Goal: Information Seeking & Learning: Learn about a topic

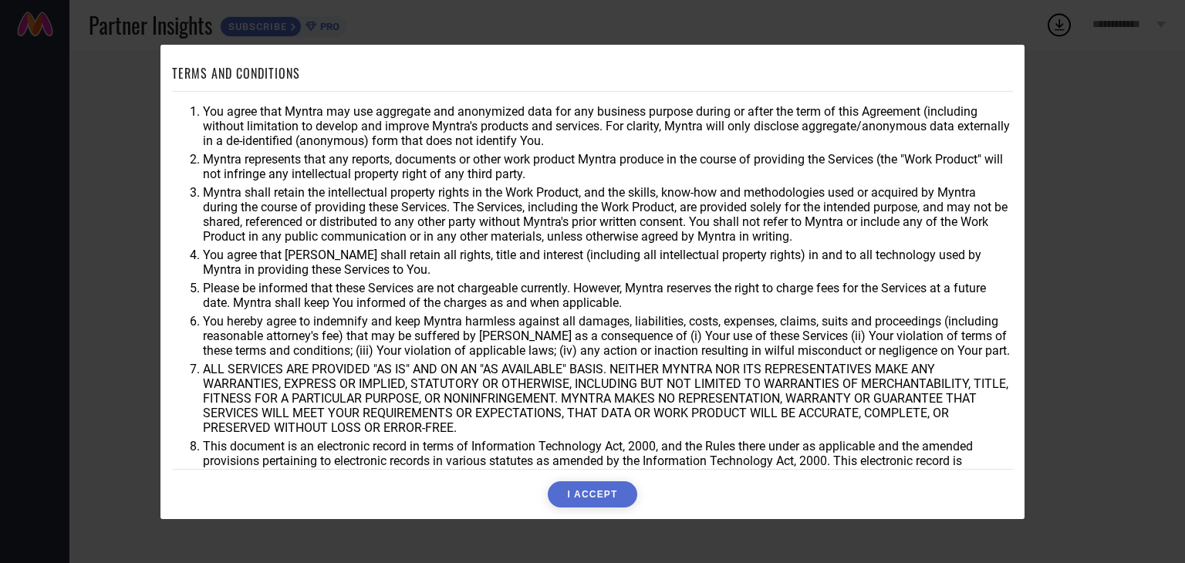
click at [572, 503] on button "I ACCEPT" at bounding box center [592, 494] width 89 height 26
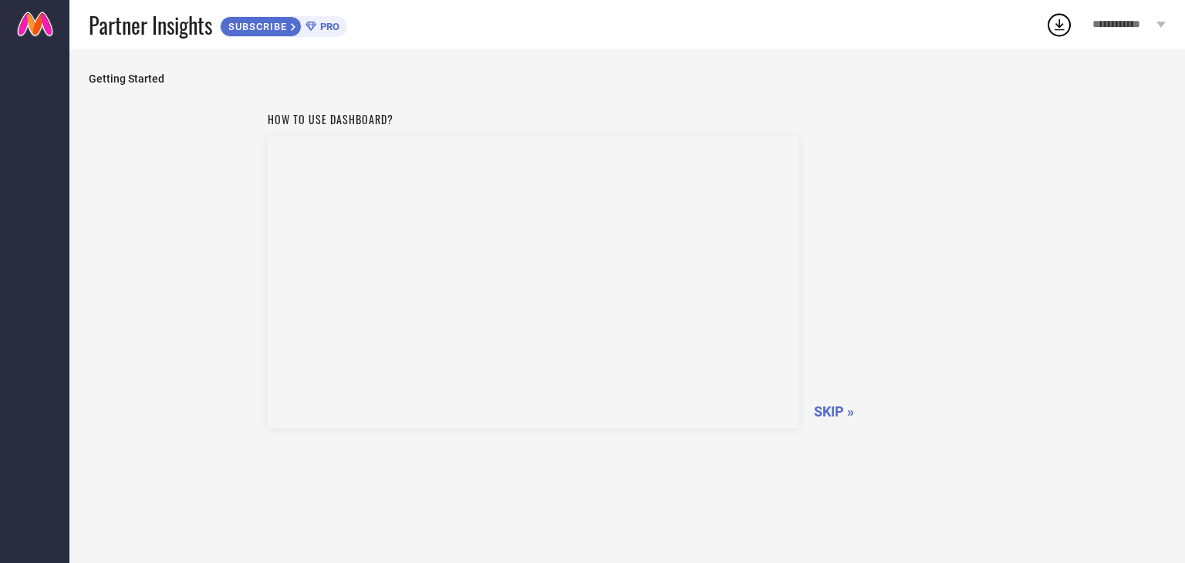
click at [823, 405] on span "SKIP »" at bounding box center [834, 411] width 40 height 16
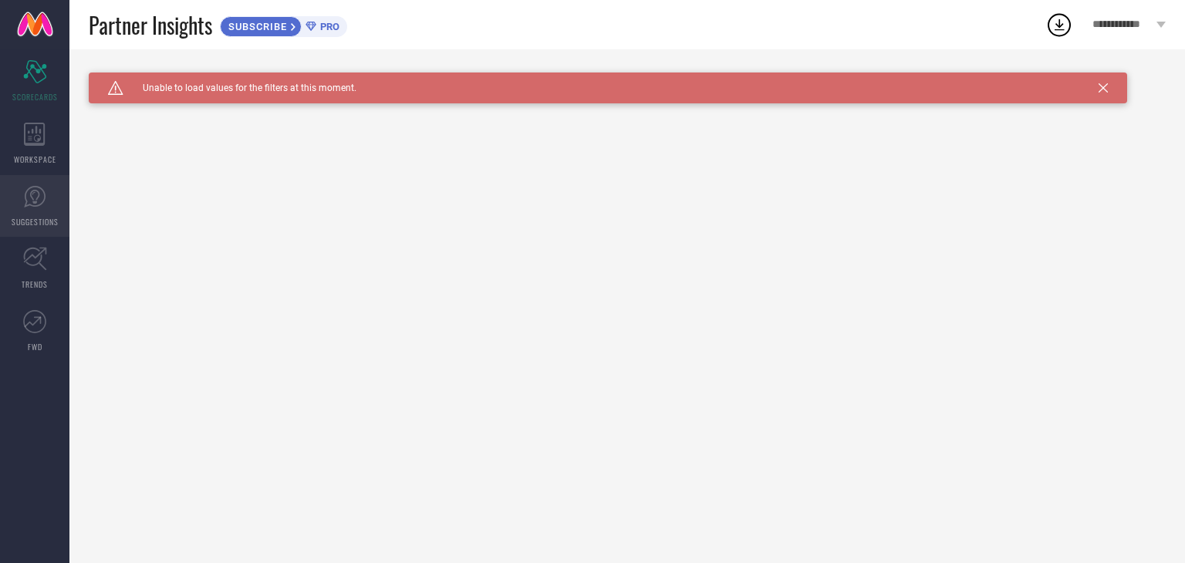
click at [48, 197] on link "SUGGESTIONS" at bounding box center [34, 206] width 69 height 62
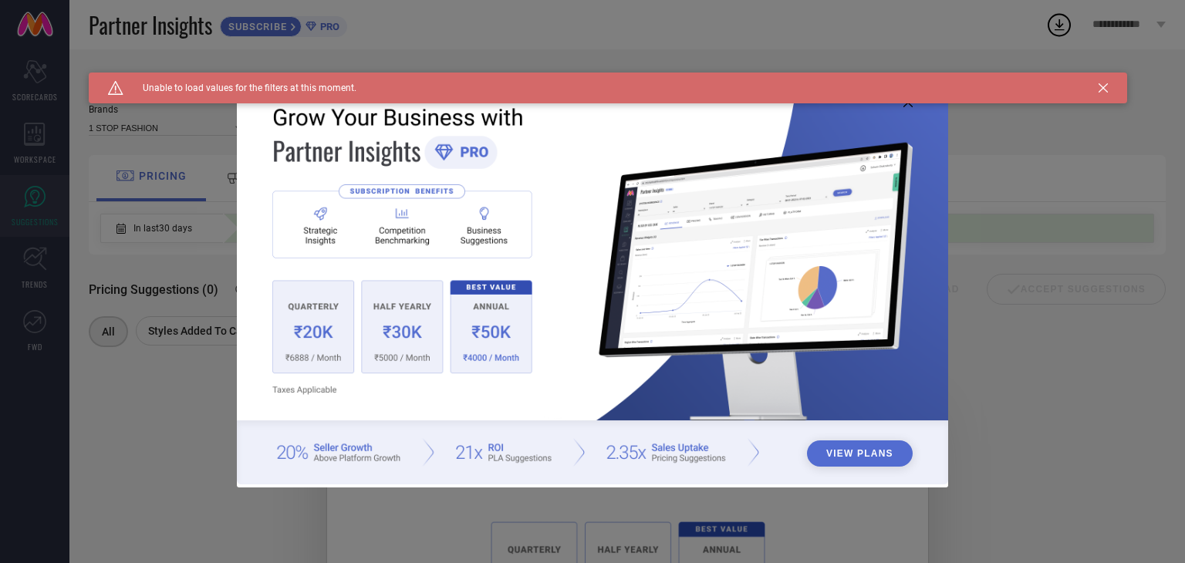
click at [31, 147] on div "View Plans" at bounding box center [592, 281] width 1185 height 563
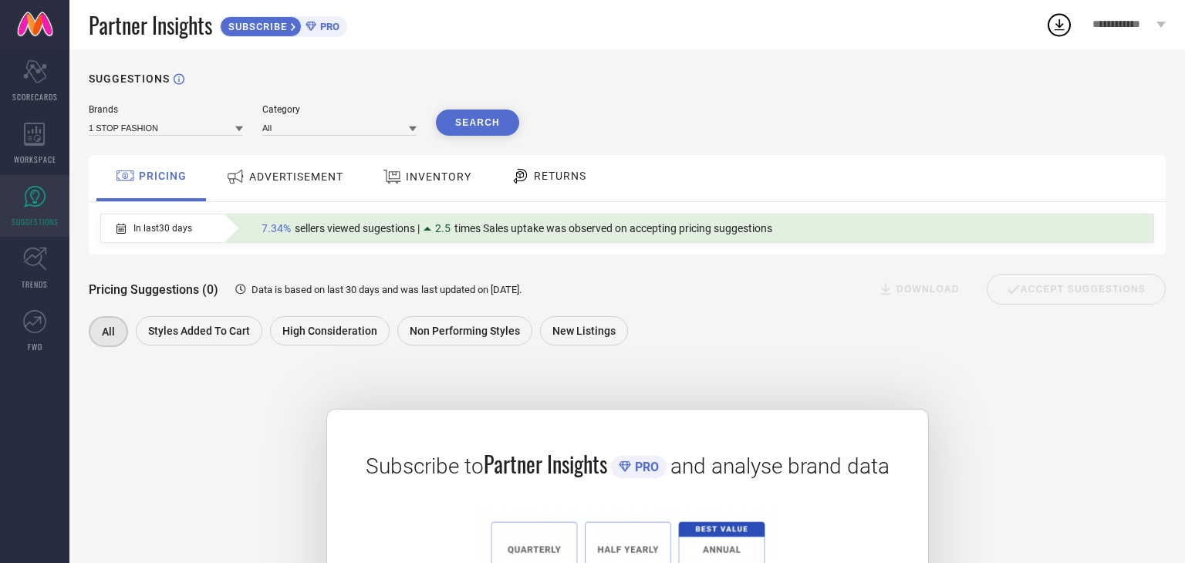
click at [255, 184] on div "ADVERTISEMENT" at bounding box center [284, 177] width 125 height 28
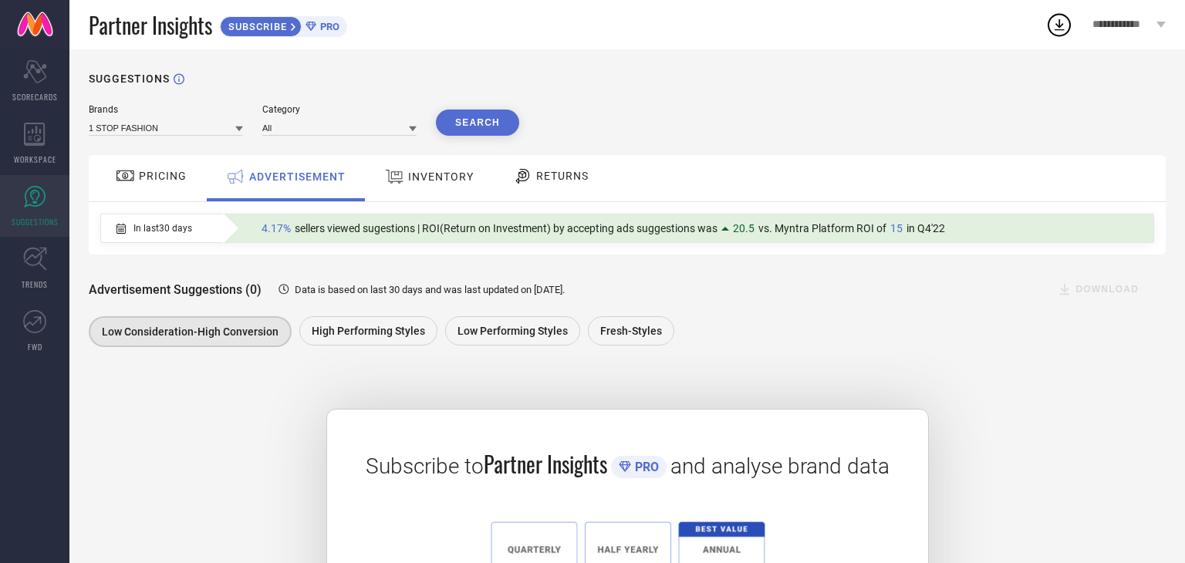
click at [805, 359] on div "Brands 1 STOP FASHION Category All Search PRICING ADVERTISEMENT INVENTORY RETUR…" at bounding box center [627, 420] width 1077 height 632
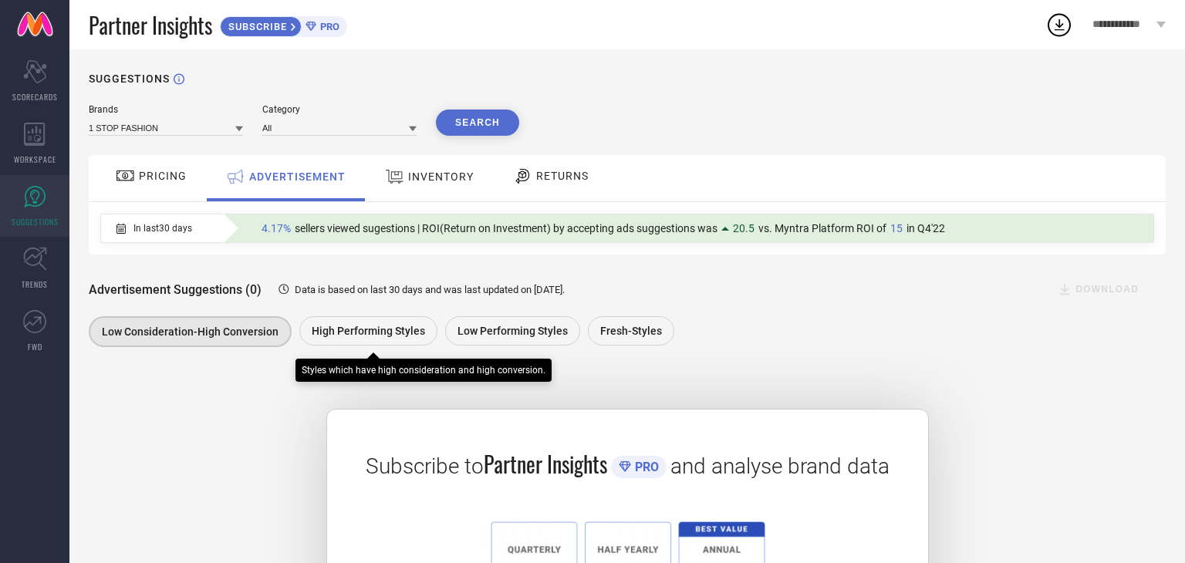
click at [358, 328] on span "High Performing Styles" at bounding box center [368, 331] width 113 height 12
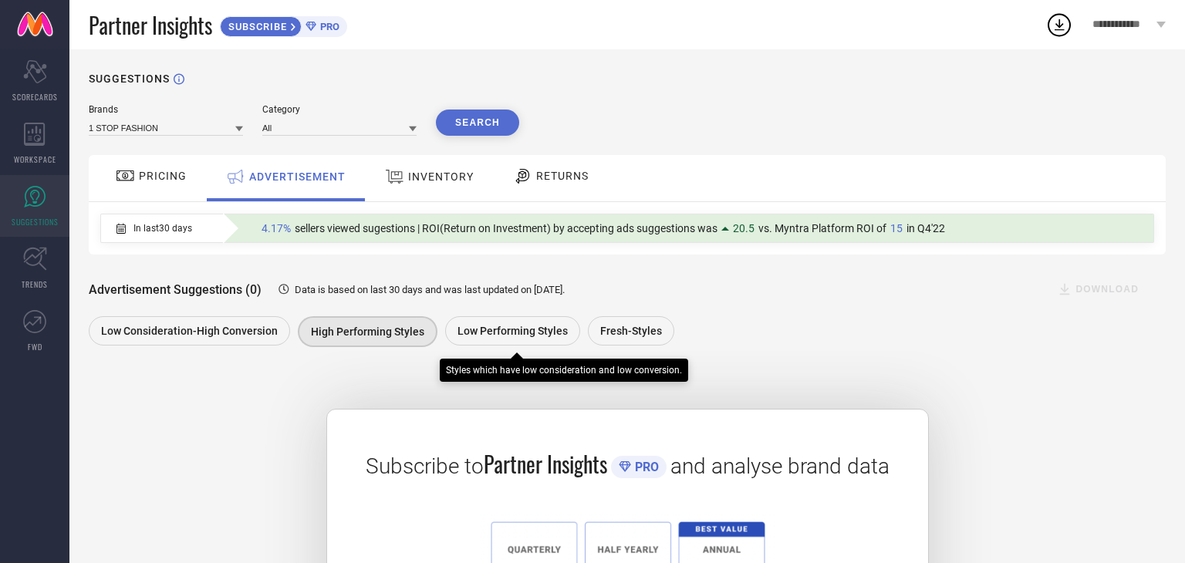
click at [488, 319] on div "Low Performing Styles" at bounding box center [512, 330] width 135 height 29
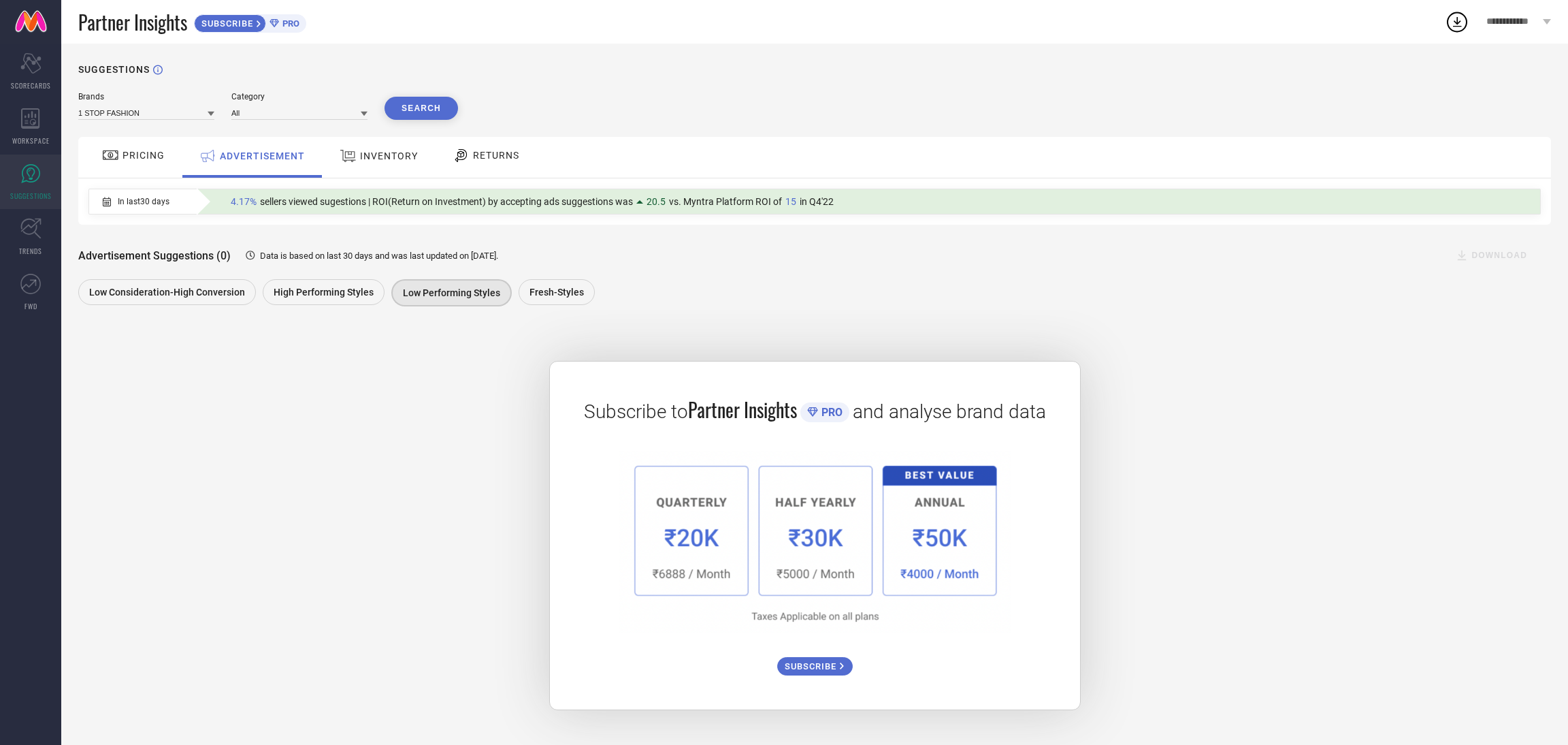
click at [501, 154] on span "RETURNS" at bounding box center [496, 155] width 46 height 11
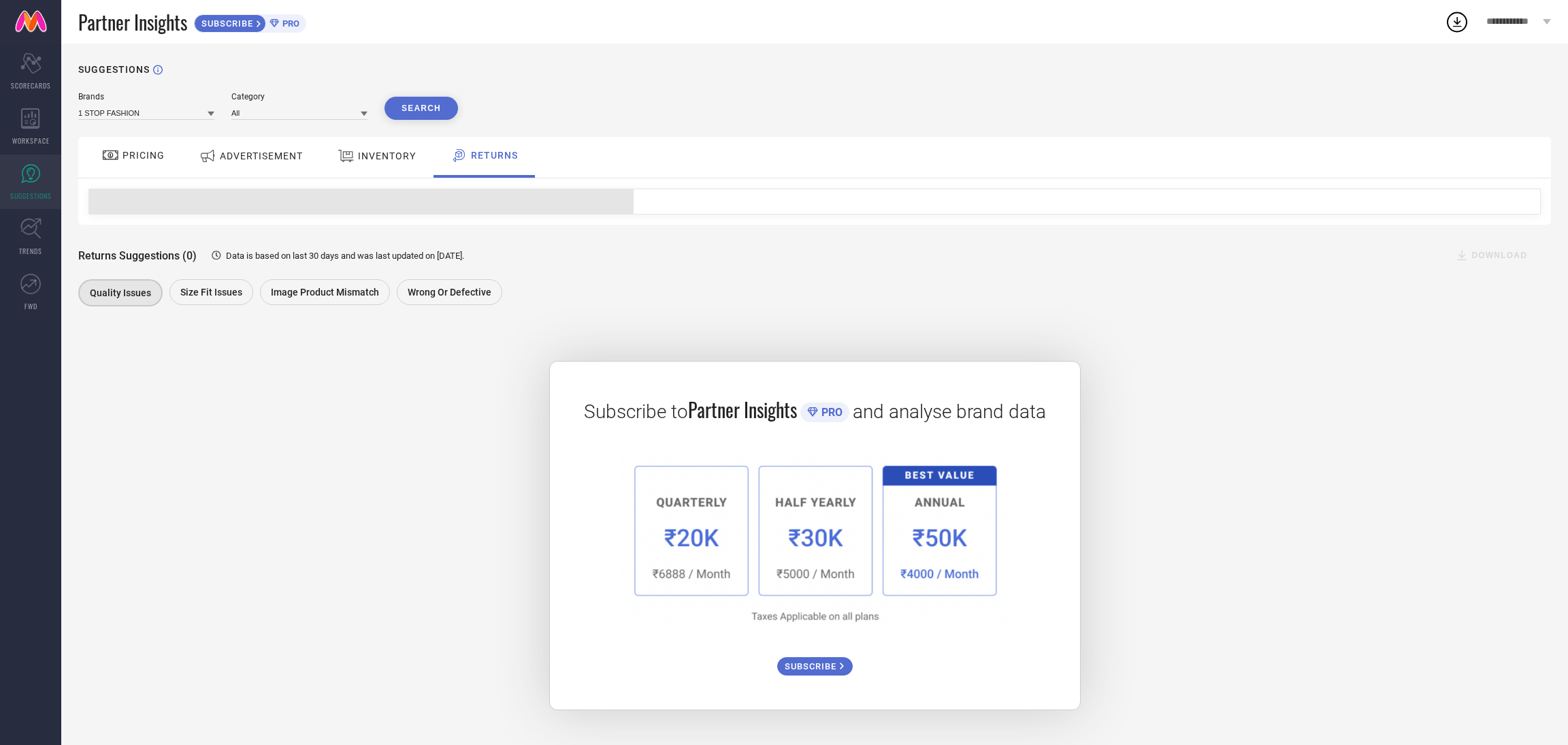
click at [359, 161] on span "INVENTORY" at bounding box center [387, 155] width 58 height 11
click at [247, 160] on span "ADVERTISEMENT" at bounding box center [261, 155] width 83 height 11
click at [127, 165] on div "PRICING" at bounding box center [133, 155] width 70 height 23
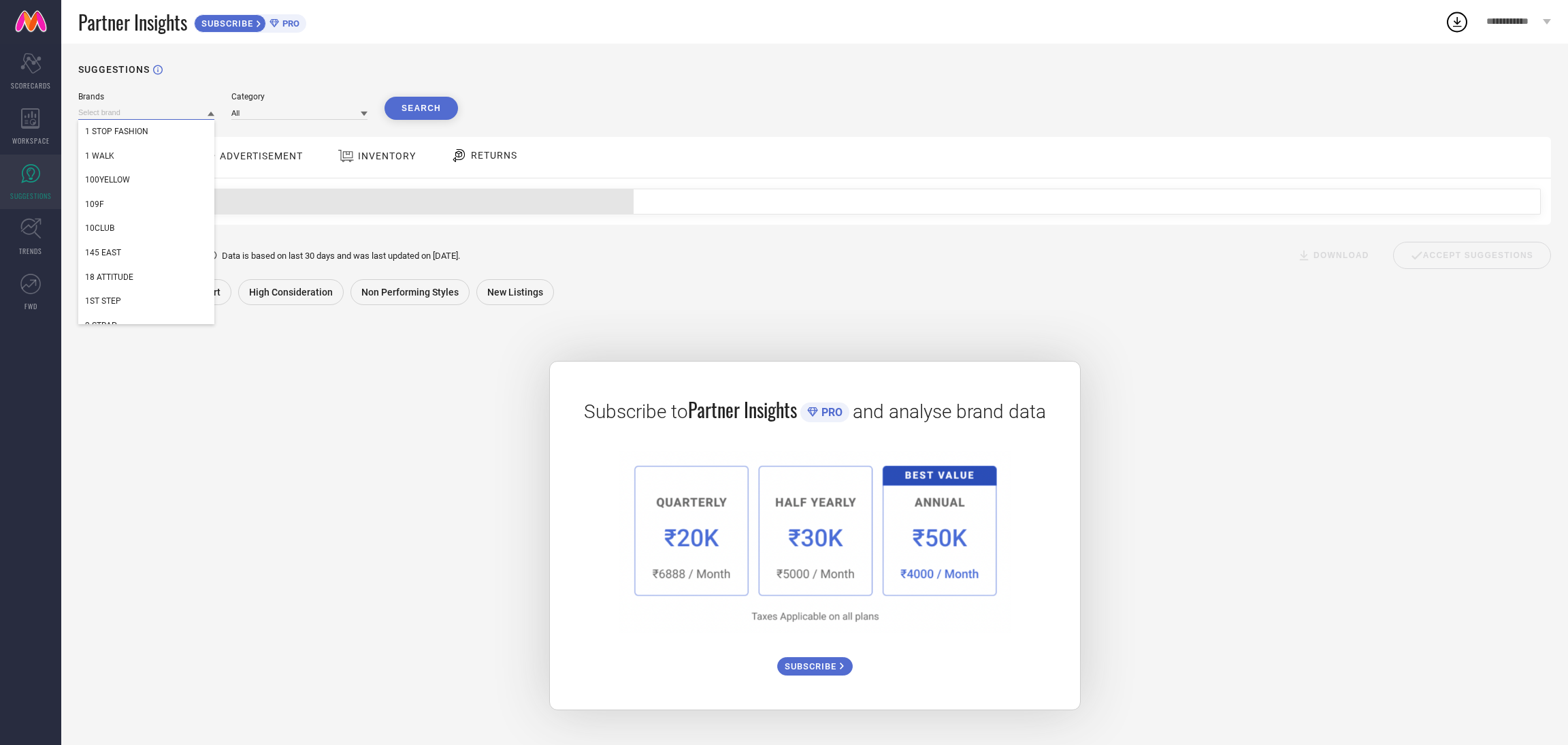
click at [178, 111] on input at bounding box center [146, 113] width 136 height 14
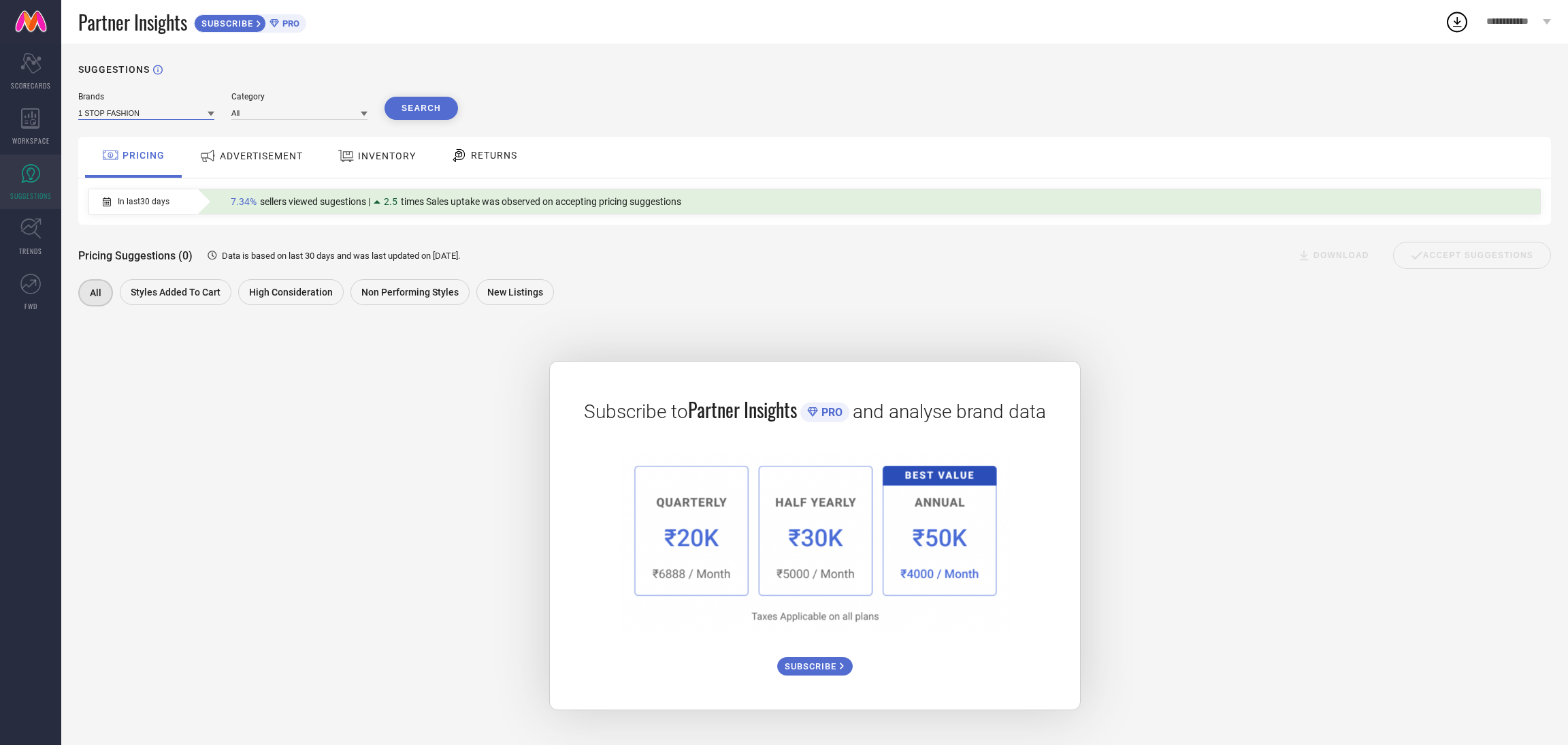
click at [178, 111] on input at bounding box center [146, 113] width 136 height 14
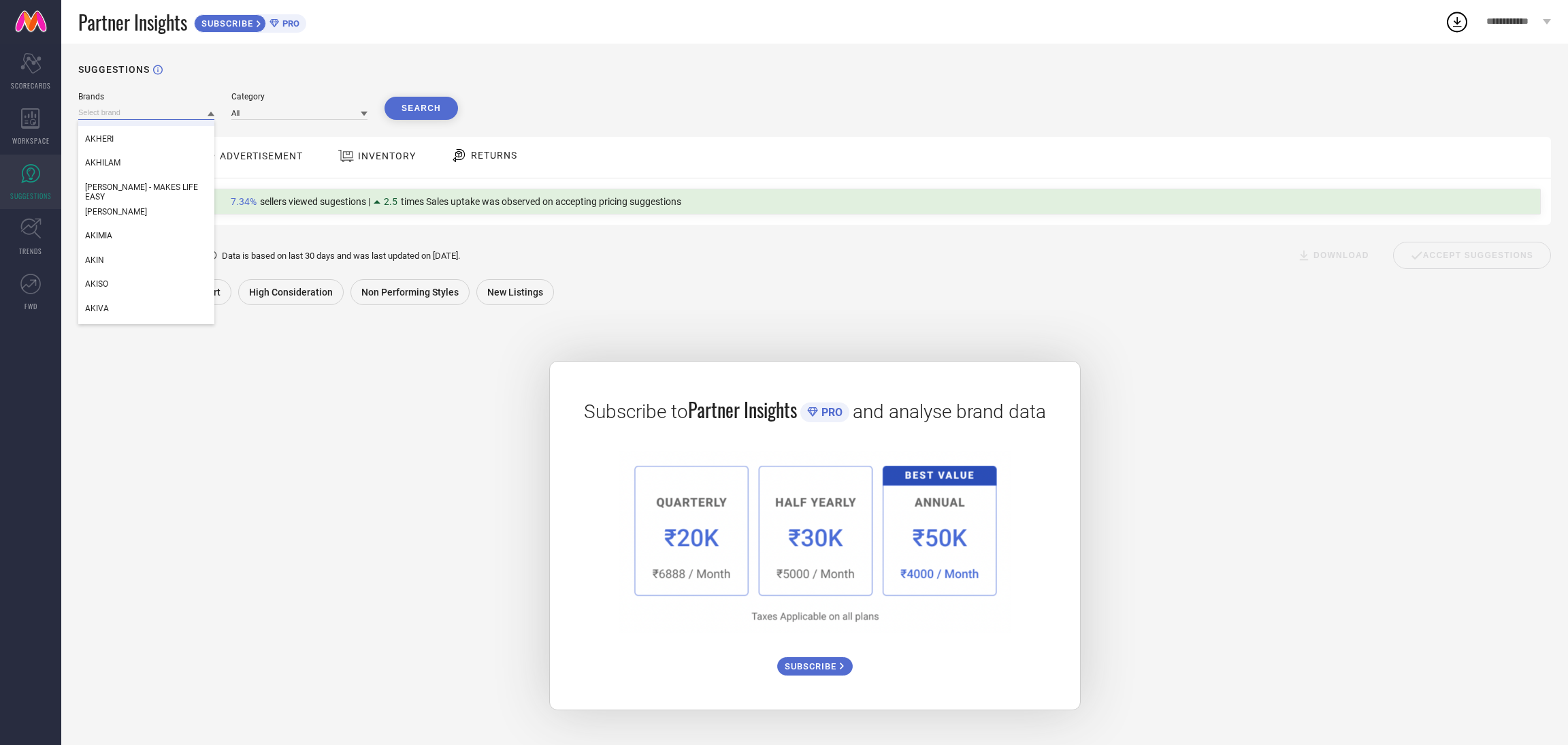
click at [102, 109] on input at bounding box center [146, 113] width 136 height 14
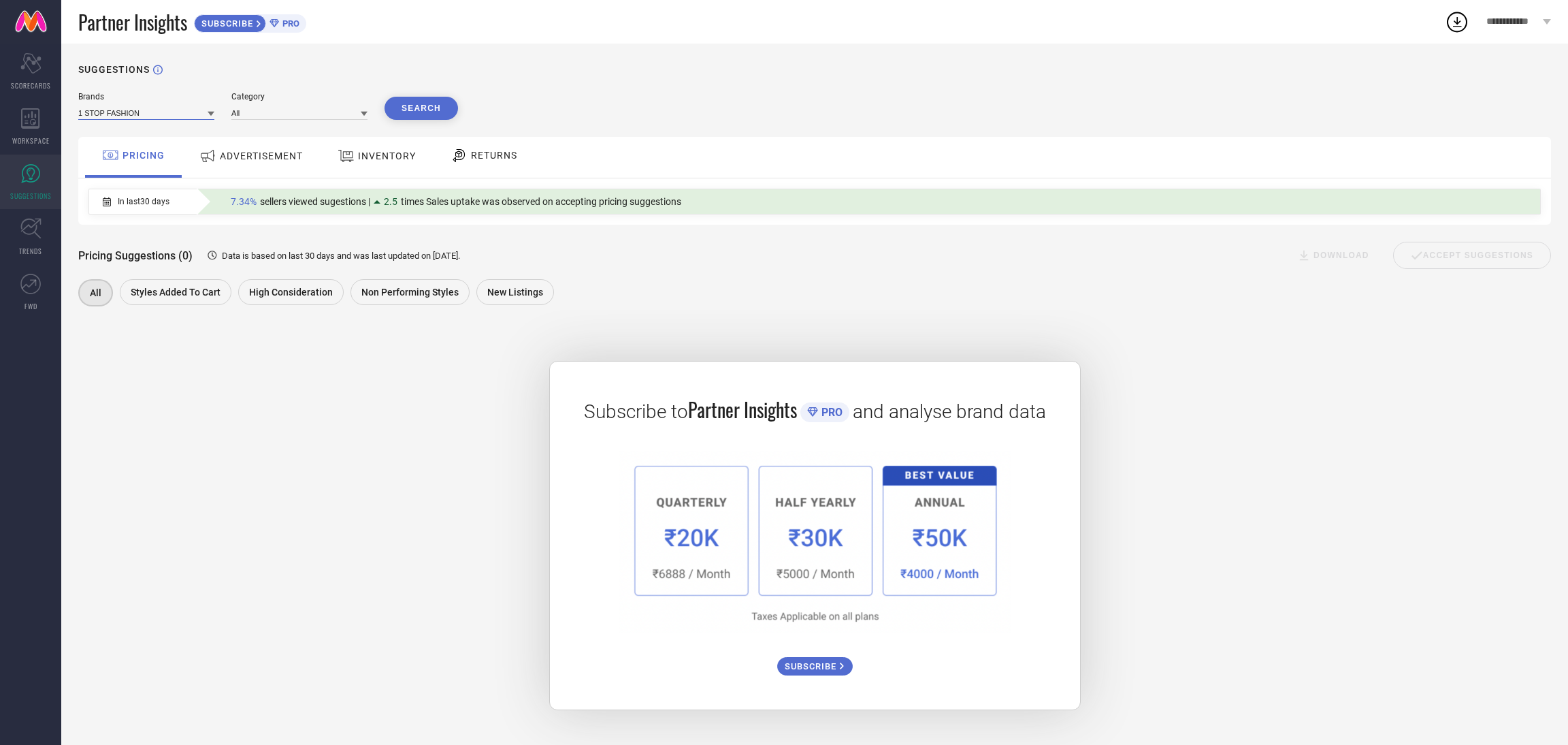
click at [102, 109] on input at bounding box center [146, 113] width 136 height 14
type input "ADORE STUFF"
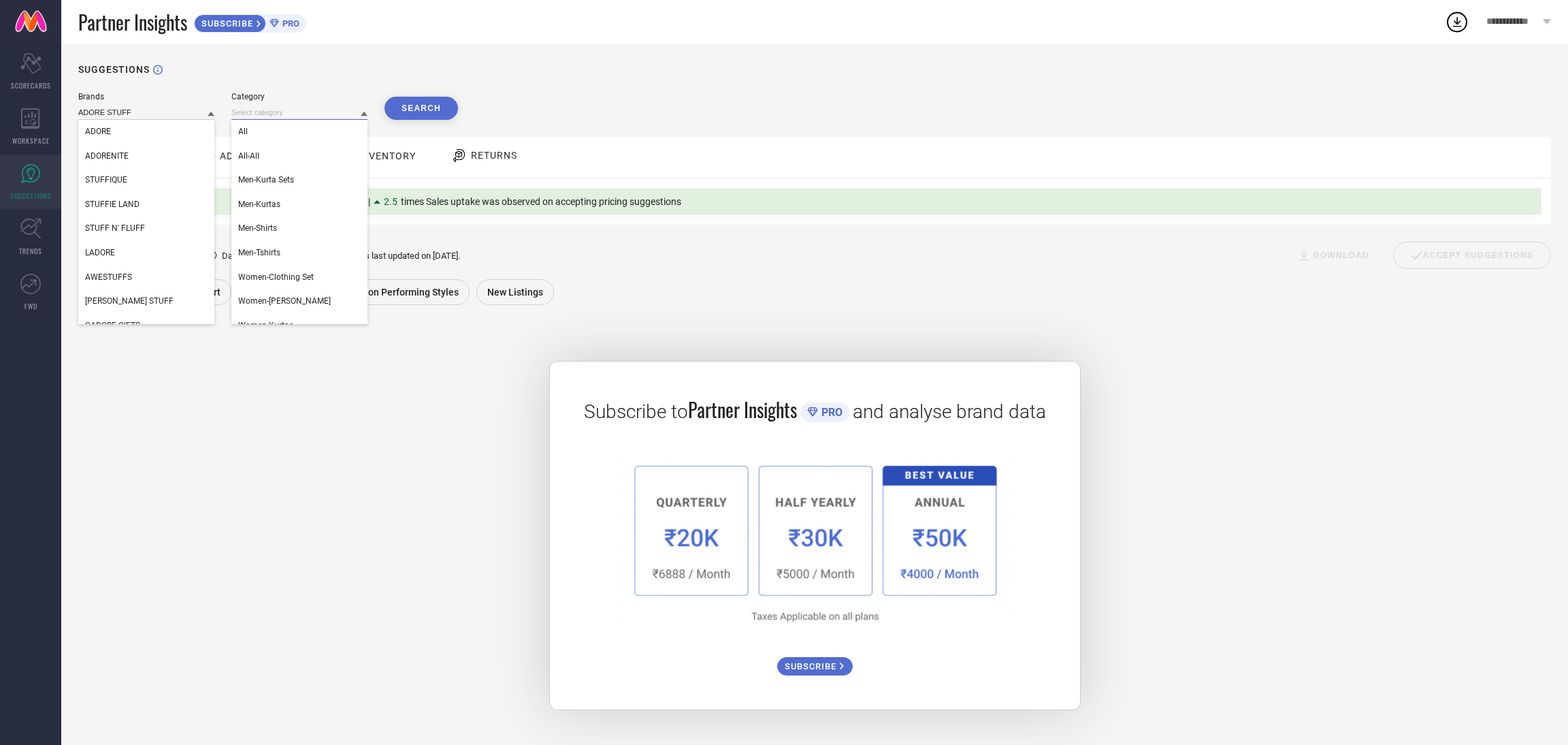
click at [264, 117] on input at bounding box center [299, 113] width 136 height 14
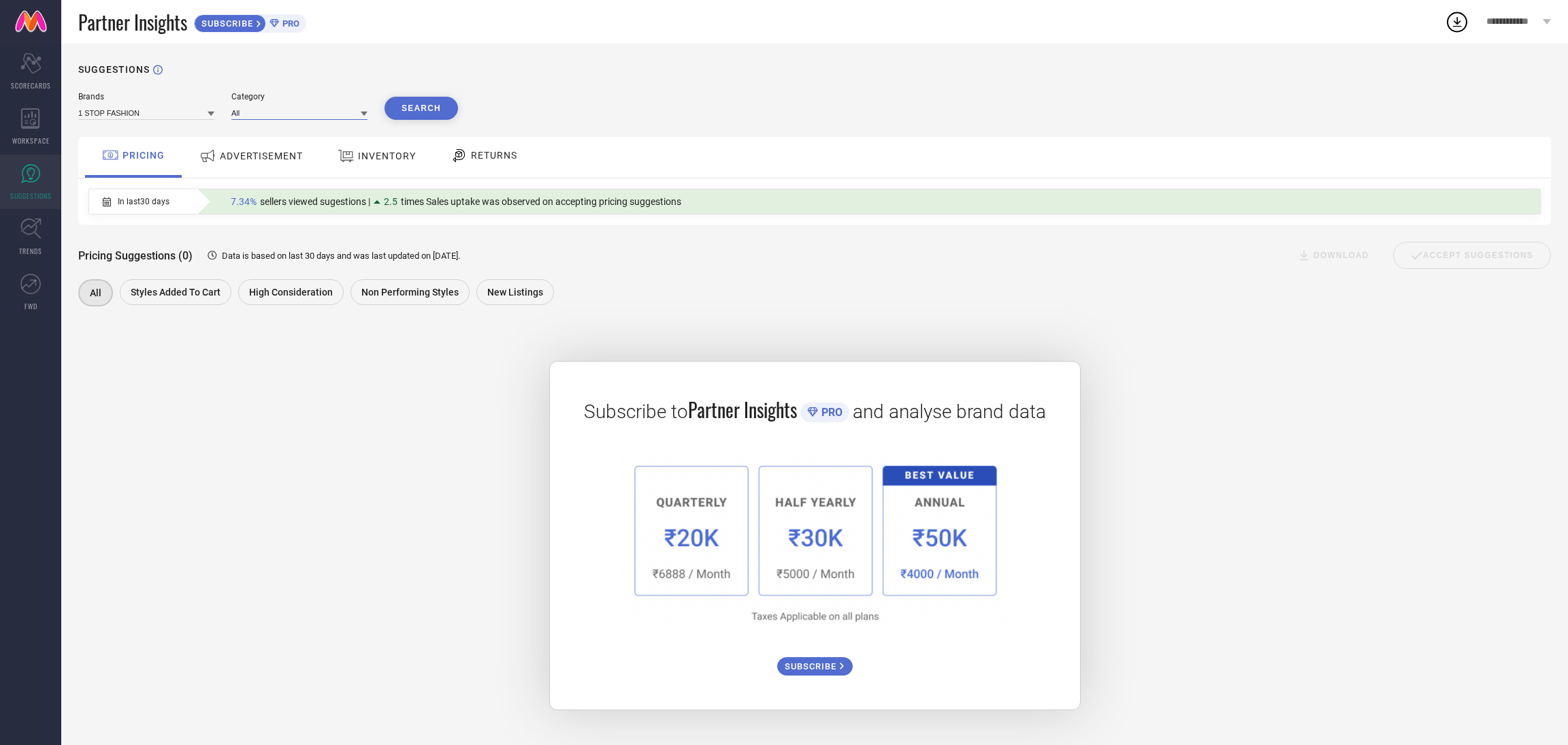
click at [264, 117] on input at bounding box center [299, 113] width 136 height 14
click at [557, 117] on div "Brands 1 STOP FASHION Category All All-All Men-Kurta Sets Men-Kurtas Men-Shirts…" at bounding box center [814, 106] width 1473 height 28
